Goal: Complete application form: Complete application form

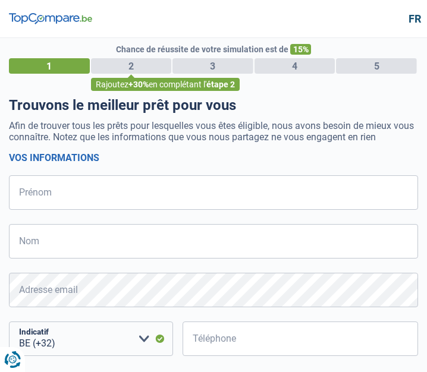
select select "32"
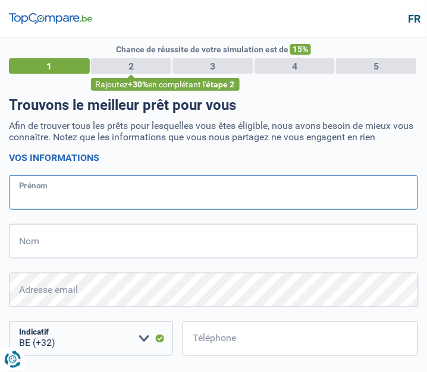
click at [363, 191] on input "Prénom" at bounding box center [213, 192] width 409 height 34
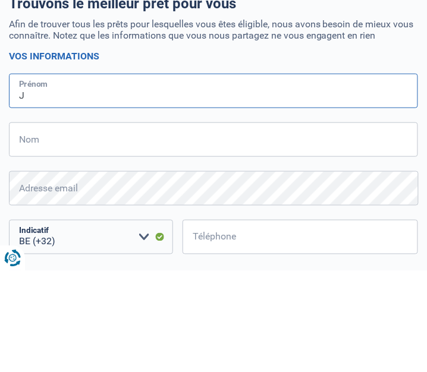
type input "JORDAN"
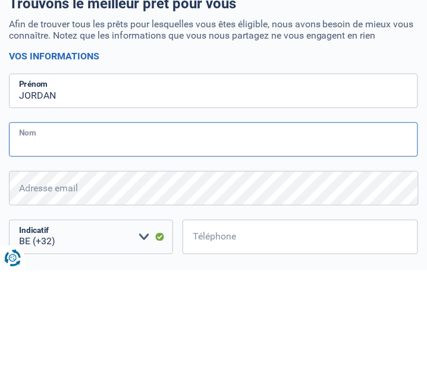
type input "Bosman"
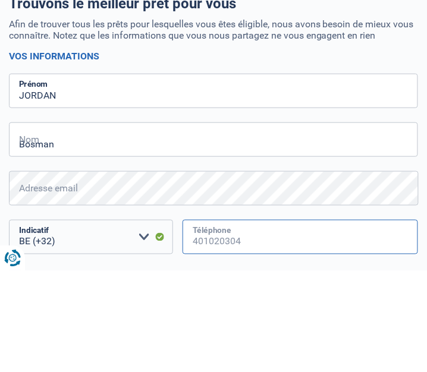
type input "471424624"
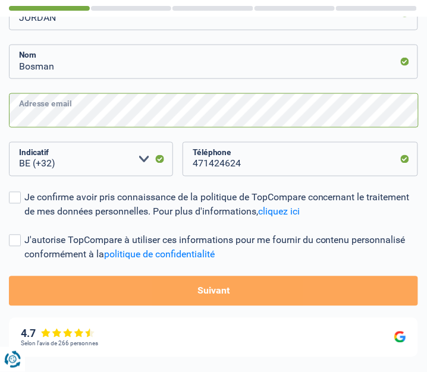
scroll to position [178, 0]
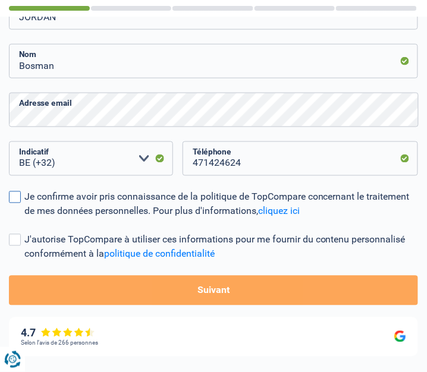
click at [19, 201] on span at bounding box center [15, 197] width 12 height 12
click at [24, 219] on input "Je confirme avoir pris connaissance de la politique de TopCompare concernant le…" at bounding box center [24, 219] width 0 height 0
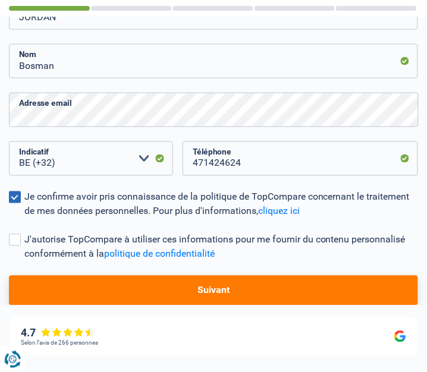
click at [332, 293] on button "Suivant" at bounding box center [213, 291] width 409 height 30
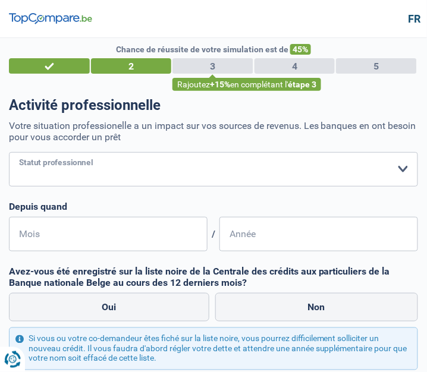
click at [33, 165] on select "Ouvrier Employé privé Employé public Invalide Indépendant Pensionné Chômeur Mut…" at bounding box center [213, 169] width 409 height 34
click at [9, 152] on select "Ouvrier Employé privé Employé public Invalide Indépendant Pensionné Chômeur Mut…" at bounding box center [213, 169] width 409 height 34
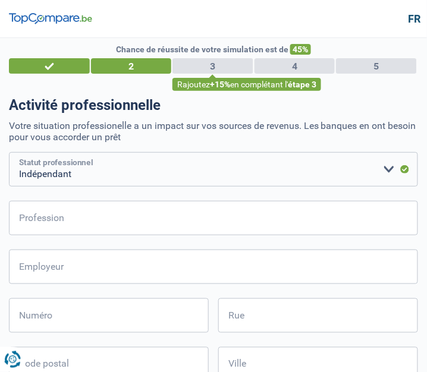
click at [385, 167] on select "Ouvrier Employé privé Employé public Invalide Indépendant Pensionné Chômeur Mut…" at bounding box center [213, 169] width 409 height 34
select select "privateEmployee"
click at [9, 152] on select "Ouvrier Employé privé Employé public Invalide Indépendant Pensionné Chômeur Mut…" at bounding box center [213, 169] width 409 height 34
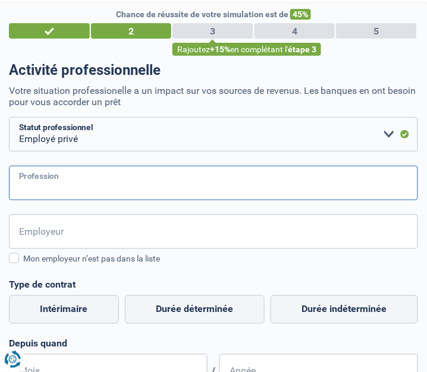
click at [372, 183] on input "Profession" at bounding box center [213, 183] width 409 height 34
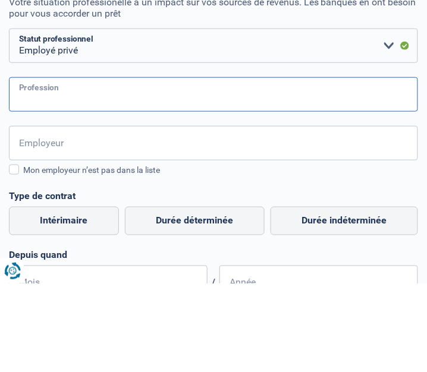
scroll to position [35, 0]
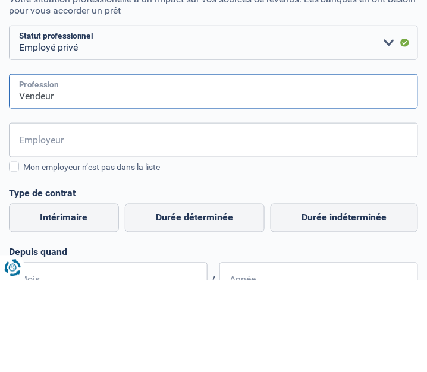
type input "Vendeur"
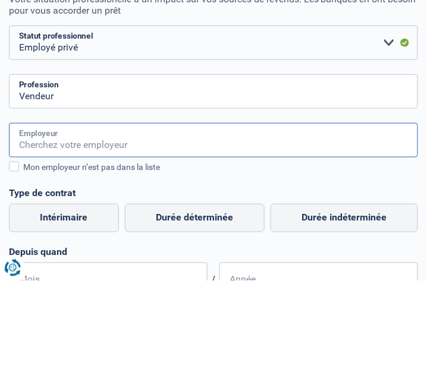
click at [360, 237] on input "Employeur" at bounding box center [213, 232] width 409 height 34
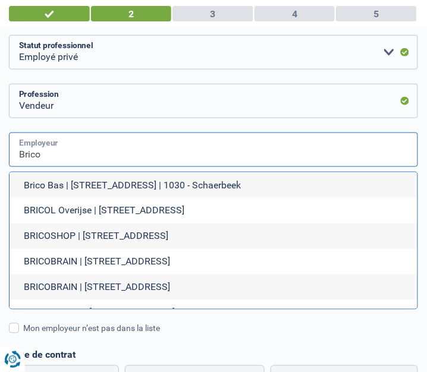
scroll to position [115, 0]
click at [49, 149] on input "Brico" at bounding box center [213, 150] width 409 height 34
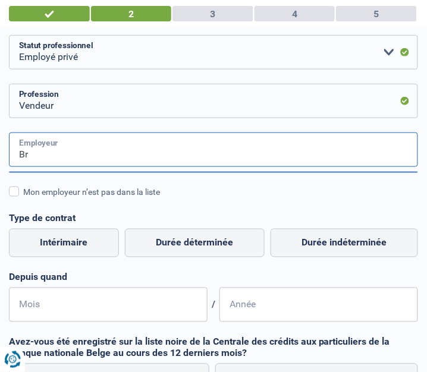
type input "B"
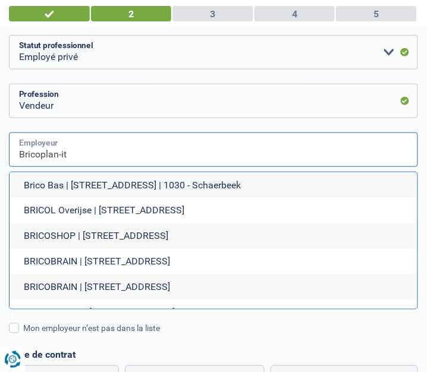
click at [86, 153] on input "Bricoplan-it" at bounding box center [213, 150] width 409 height 34
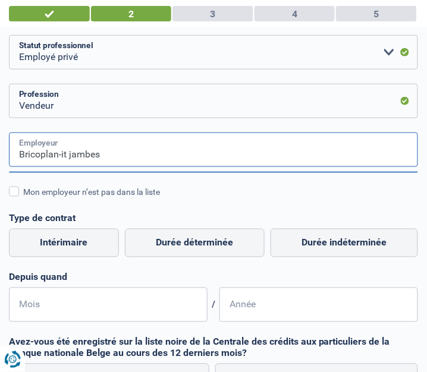
click at [112, 157] on input "Bricoplan-it jambes" at bounding box center [213, 150] width 409 height 34
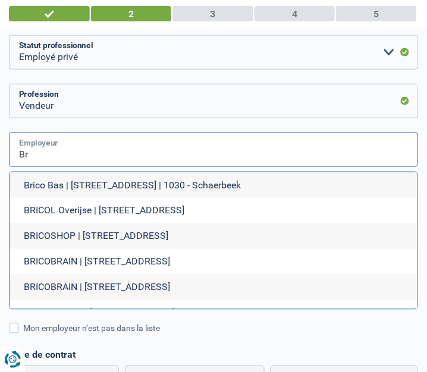
type input "B"
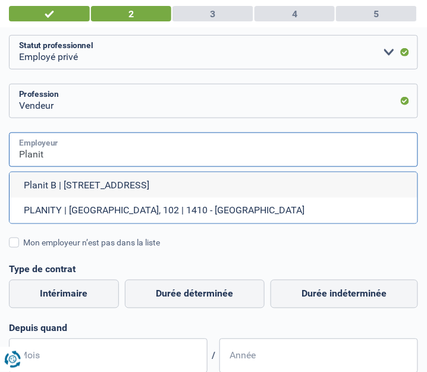
click at [71, 149] on input "Planit" at bounding box center [213, 150] width 409 height 34
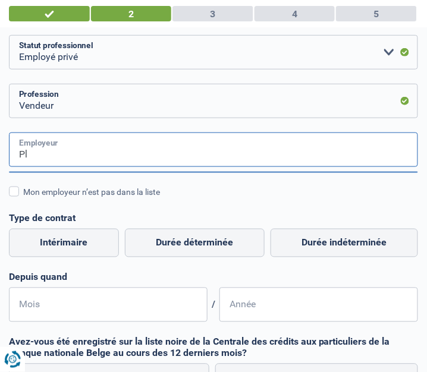
type input "P"
type input "Brico jambes"
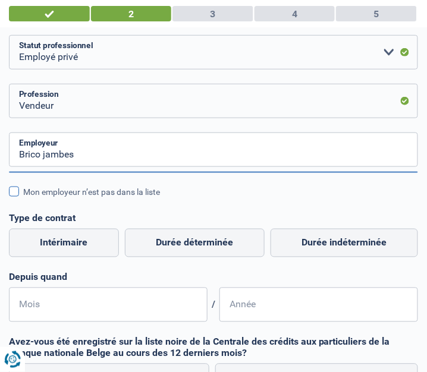
click at [15, 198] on label "Mon employeur n’est pas dans la liste" at bounding box center [213, 191] width 409 height 13
click at [23, 199] on input "Mon employeur n’est pas dans la liste" at bounding box center [23, 199] width 0 height 0
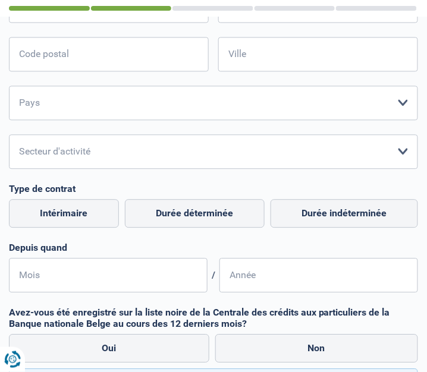
scroll to position [306, 0]
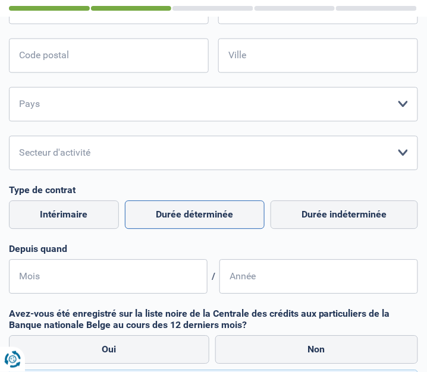
click at [155, 218] on label "Durée déterminée" at bounding box center [195, 215] width 140 height 29
click at [155, 218] on input "Durée déterminée" at bounding box center [195, 215] width 140 height 29
radio input "true"
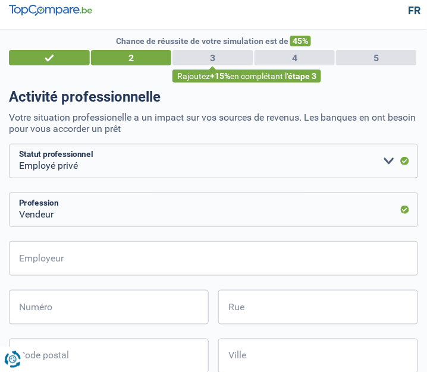
scroll to position [0, 0]
